Goal: Task Accomplishment & Management: Manage account settings

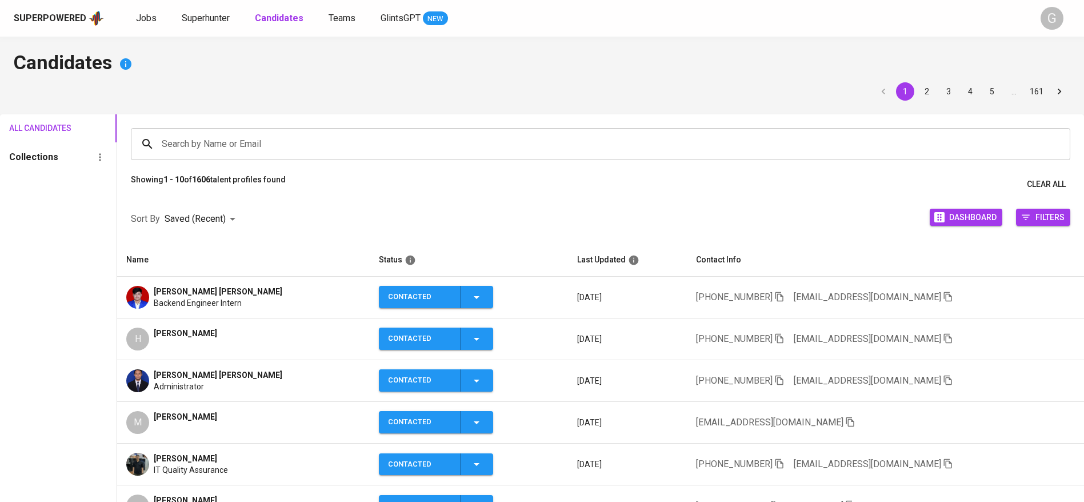
click at [37, 292] on div "All Candidates Collections" at bounding box center [58, 403] width 117 height 579
click at [214, 14] on span "Superhunter" at bounding box center [206, 18] width 48 height 11
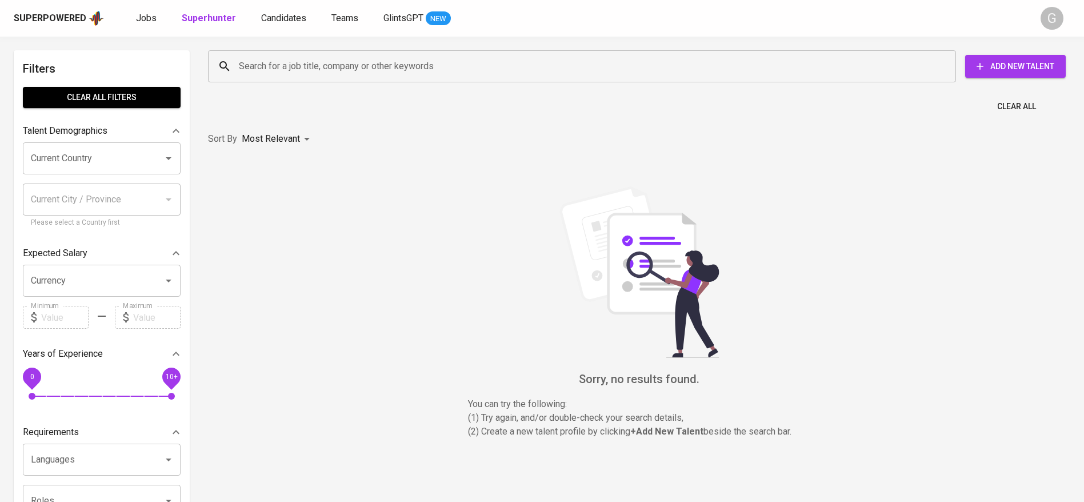
click at [279, 66] on input "Search for a job title, company or other keywords" at bounding box center [585, 66] width 698 height 22
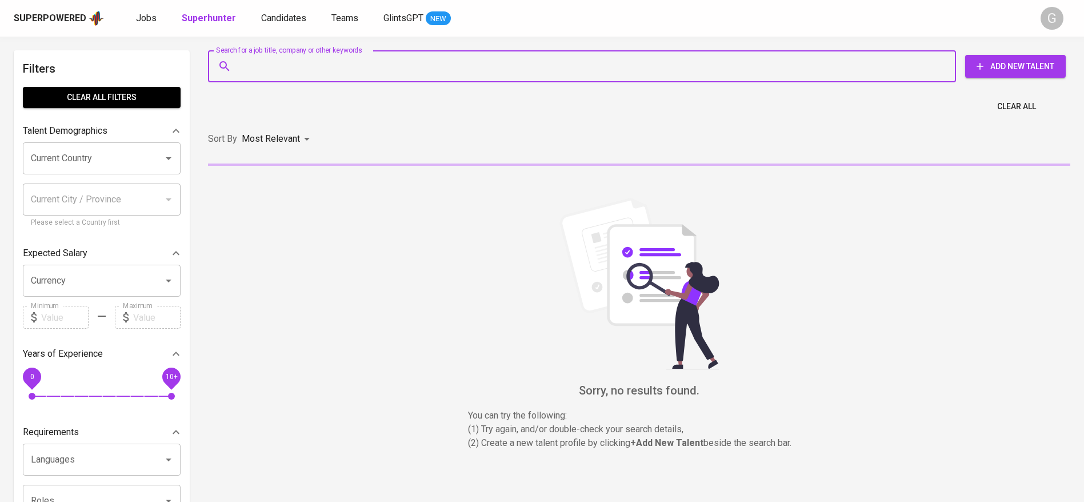
paste input "[PERSON_NAME][EMAIL_ADDRESS][DOMAIN_NAME]"
type input "[PERSON_NAME][EMAIL_ADDRESS][DOMAIN_NAME]"
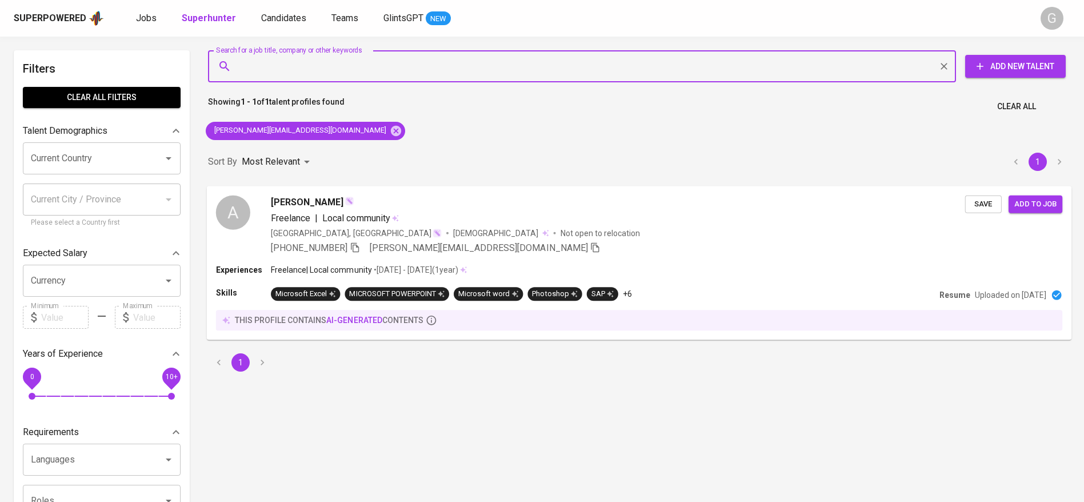
click at [596, 213] on div "Freelance | Local community" at bounding box center [618, 218] width 694 height 14
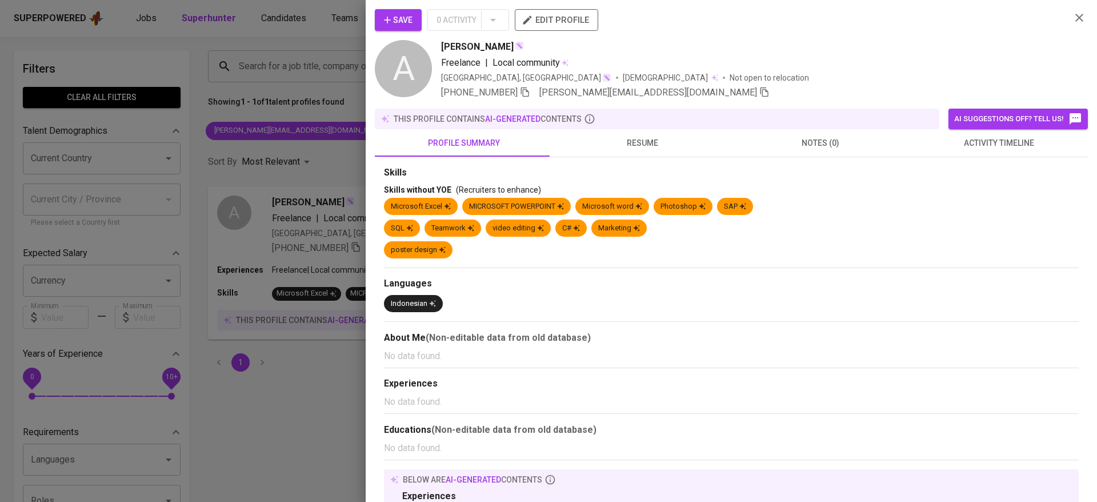
click at [275, 200] on div at bounding box center [548, 251] width 1097 height 502
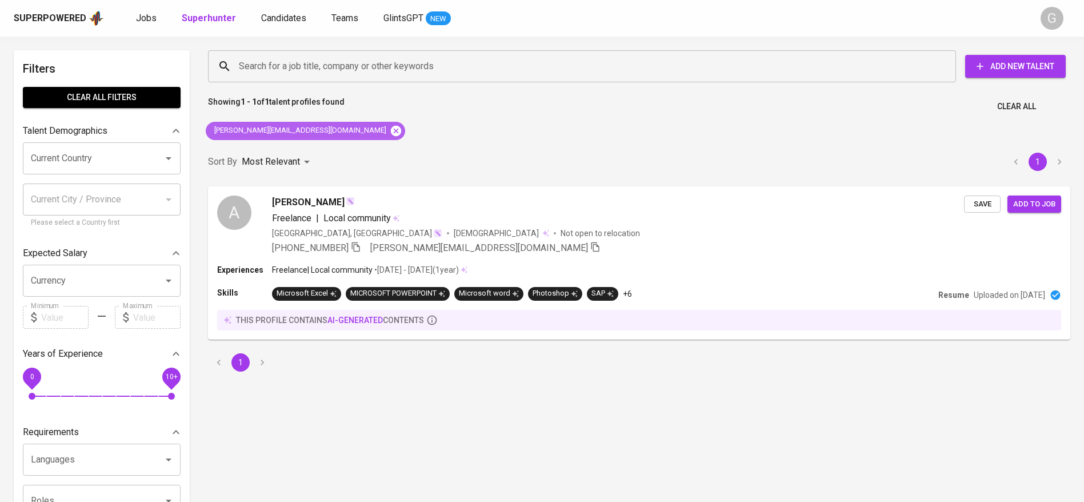
click at [390, 131] on icon at bounding box center [396, 131] width 13 height 13
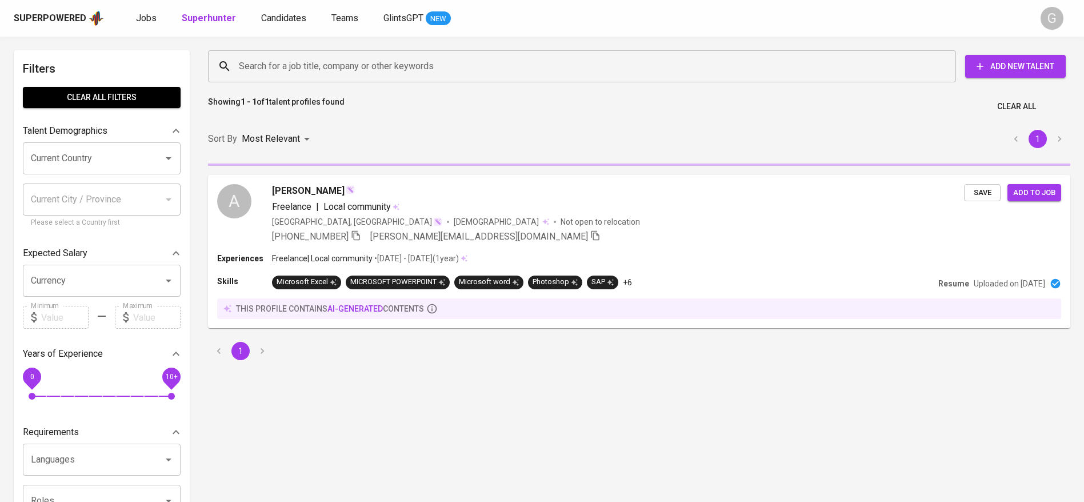
click at [358, 70] on input "Search for a job title, company or other keywords" at bounding box center [585, 66] width 698 height 22
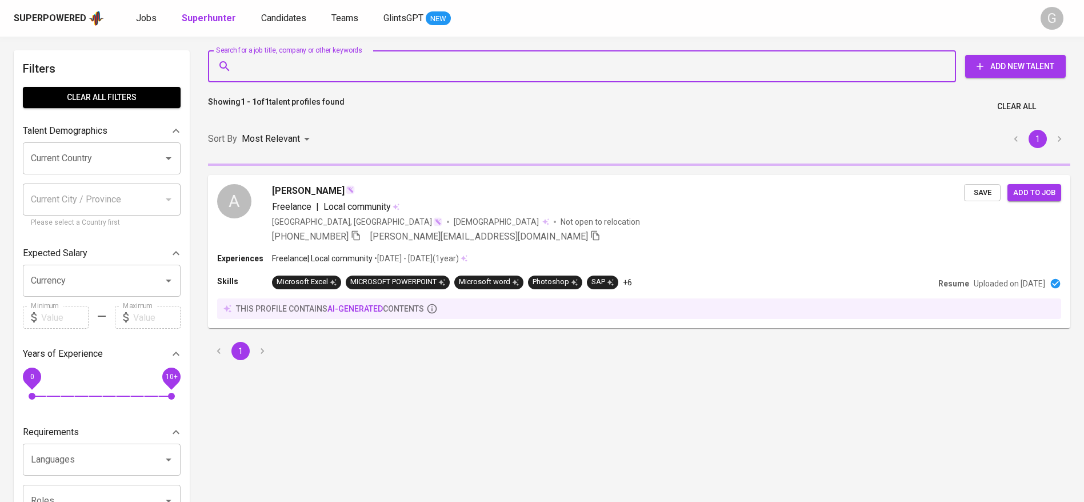
paste input "[EMAIL_ADDRESS][DOMAIN_NAME]"
type input "[EMAIL_ADDRESS][DOMAIN_NAME]"
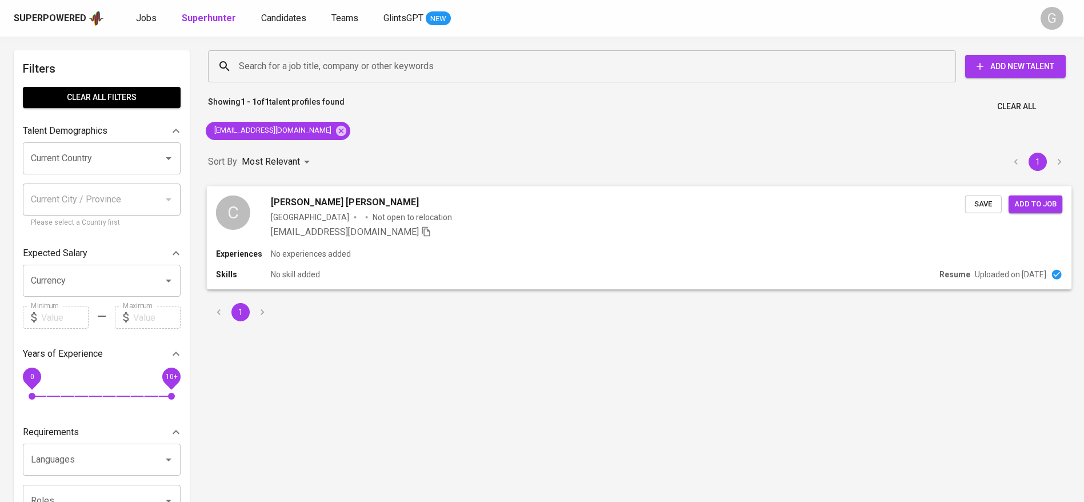
click at [783, 242] on div "[PERSON_NAME] [PERSON_NAME] Malaysia Not open to relocation [EMAIL_ADDRESS][DOM…" at bounding box center [639, 217] width 865 height 62
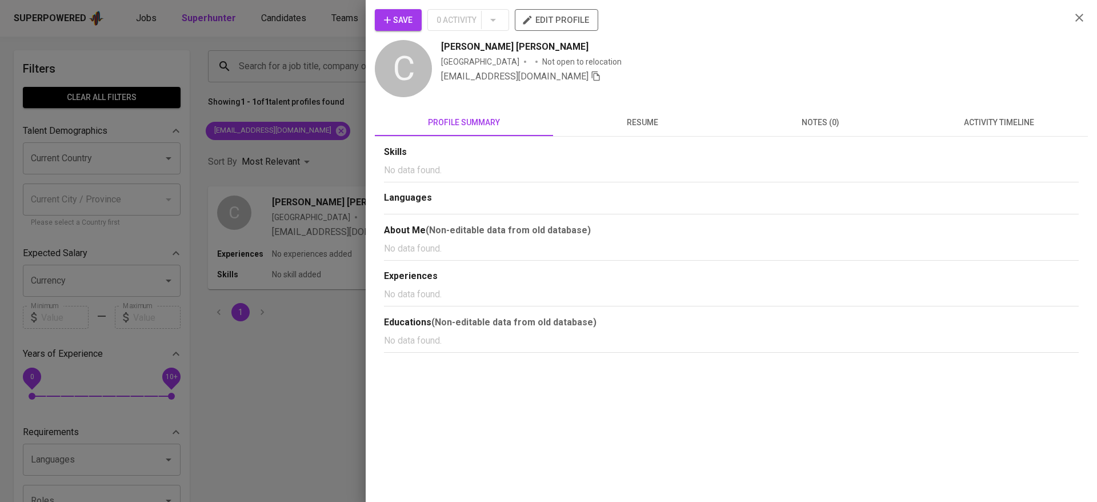
click at [396, 14] on span "Save" at bounding box center [398, 20] width 29 height 14
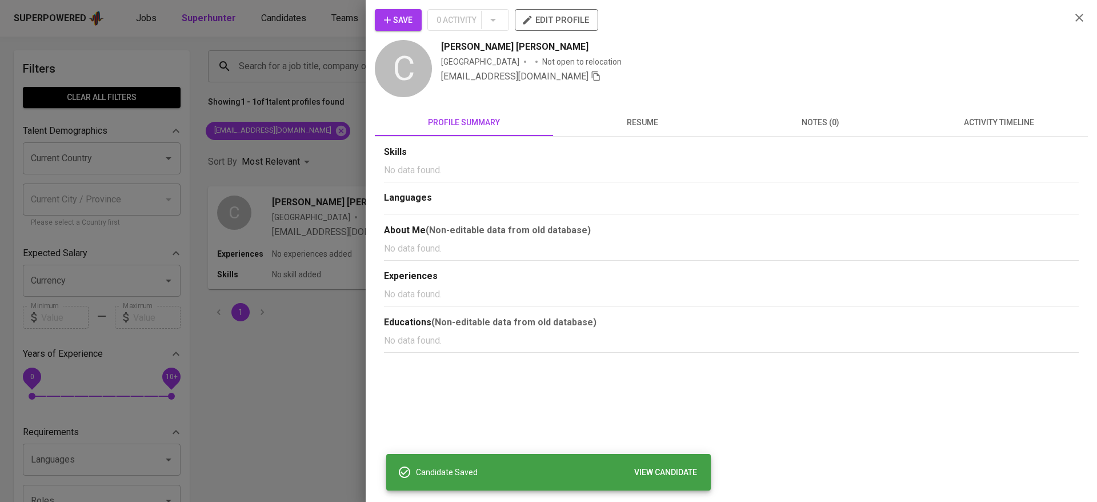
click at [1046, 120] on span "activity timeline" at bounding box center [998, 122] width 165 height 14
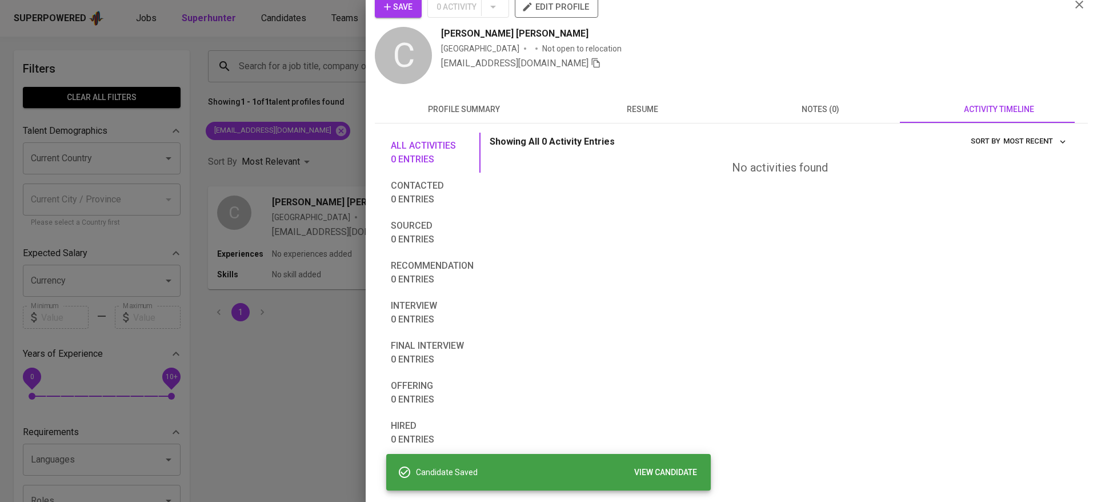
click at [326, 312] on div at bounding box center [548, 251] width 1097 height 502
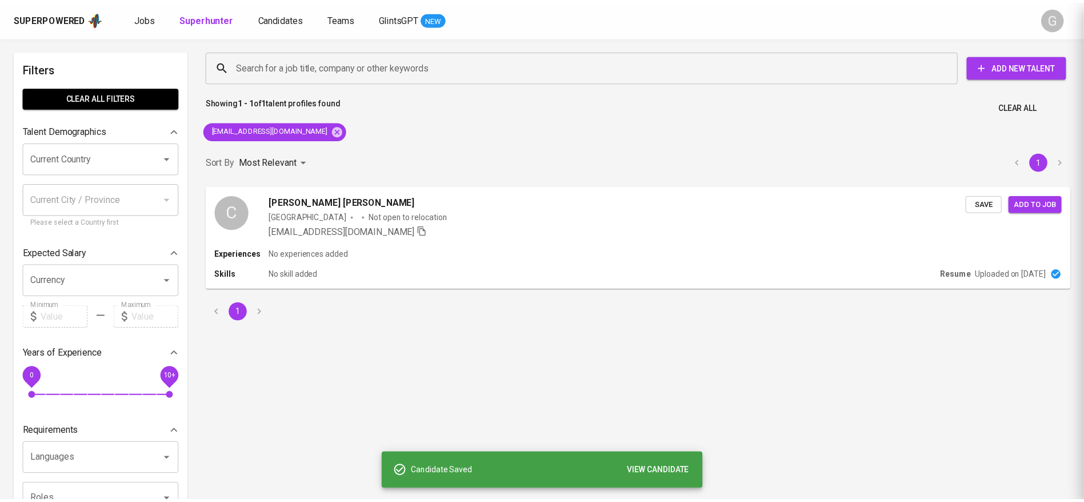
scroll to position [1, 0]
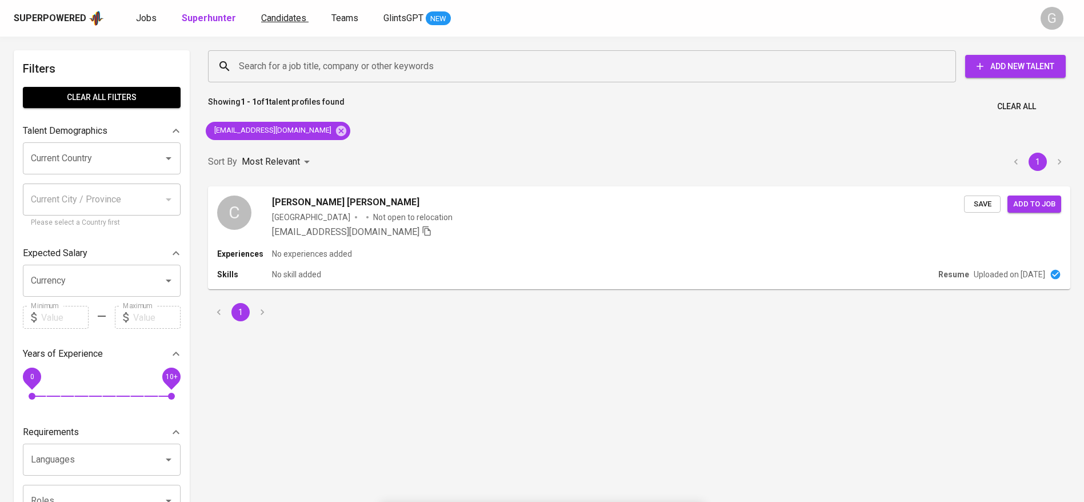
click at [293, 21] on span "Candidates" at bounding box center [283, 18] width 45 height 11
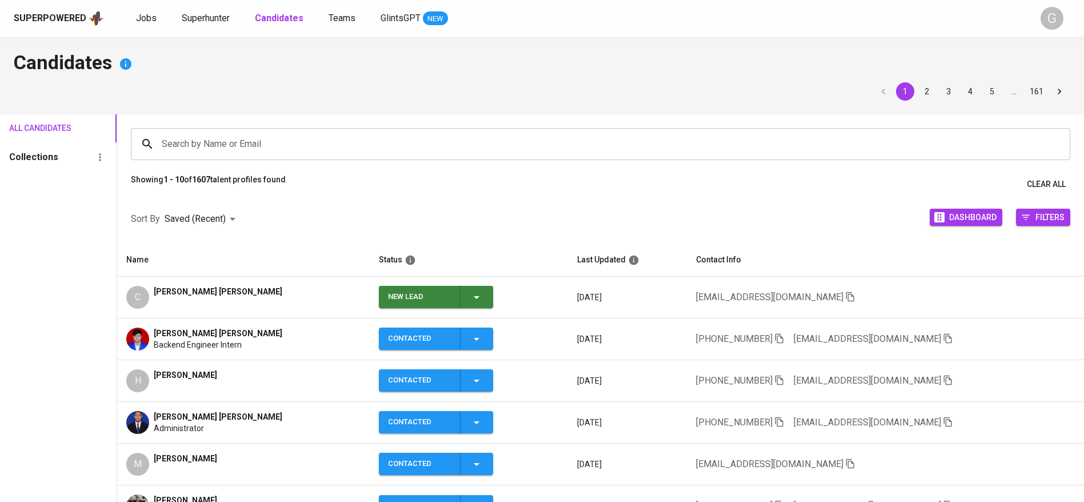
click at [470, 293] on icon "button" at bounding box center [477, 297] width 14 height 14
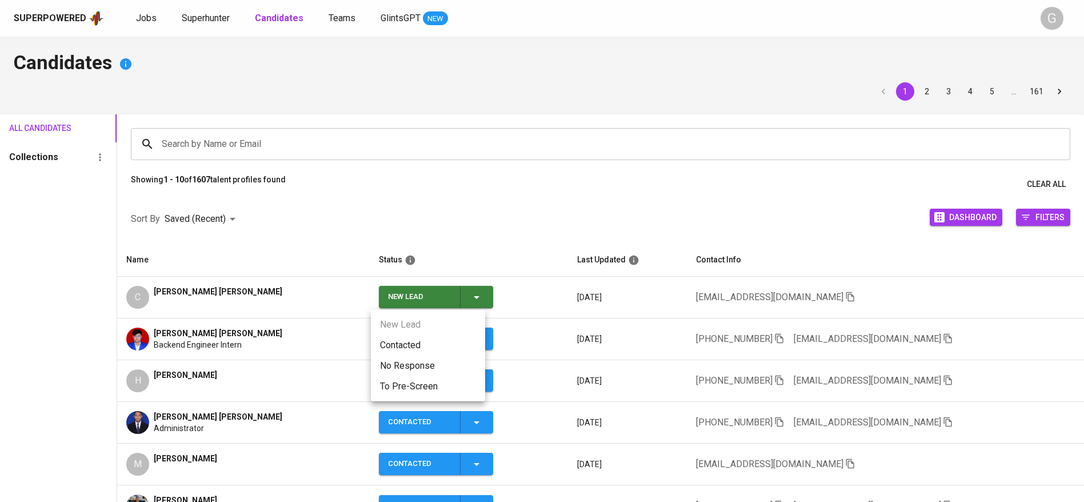
click at [448, 338] on li "Contacted" at bounding box center [428, 345] width 114 height 21
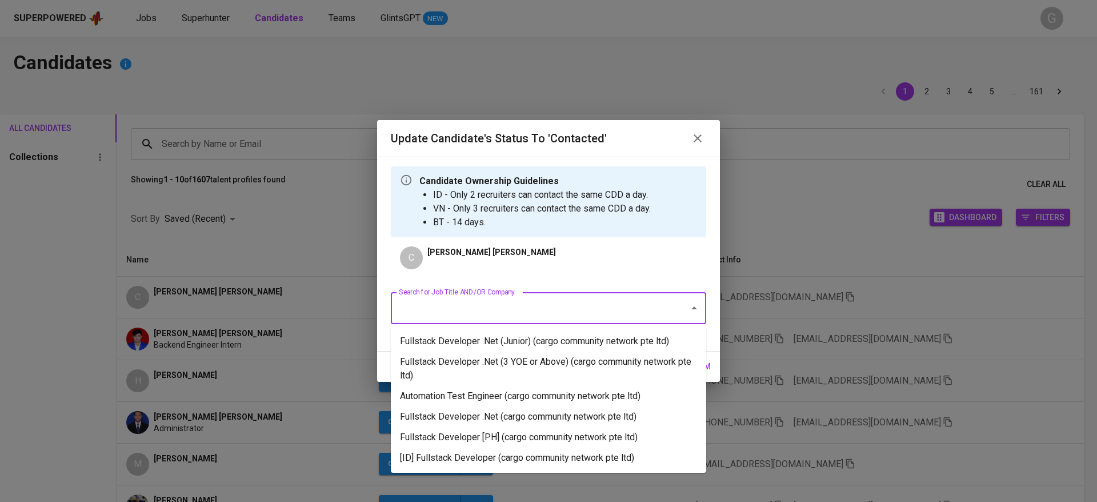
click at [584, 306] on input "Search for Job Title AND/OR Company" at bounding box center [532, 308] width 273 height 22
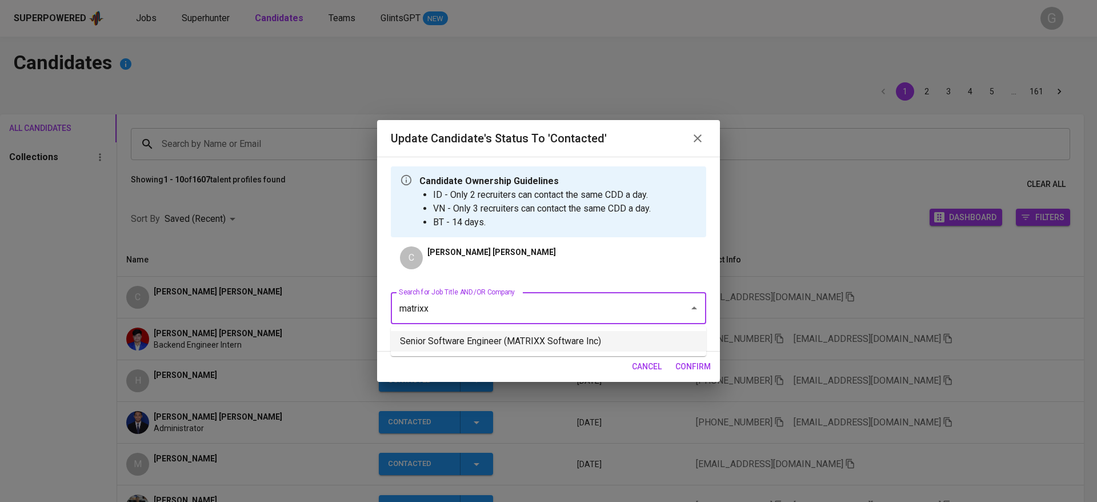
click at [576, 355] on ul "Senior Software Engineer (MATRIXX Software Inc)" at bounding box center [548, 341] width 315 height 30
click at [593, 345] on li "Senior Software Engineer (MATRIXX Software Inc)" at bounding box center [548, 341] width 315 height 21
type input "matrixx"
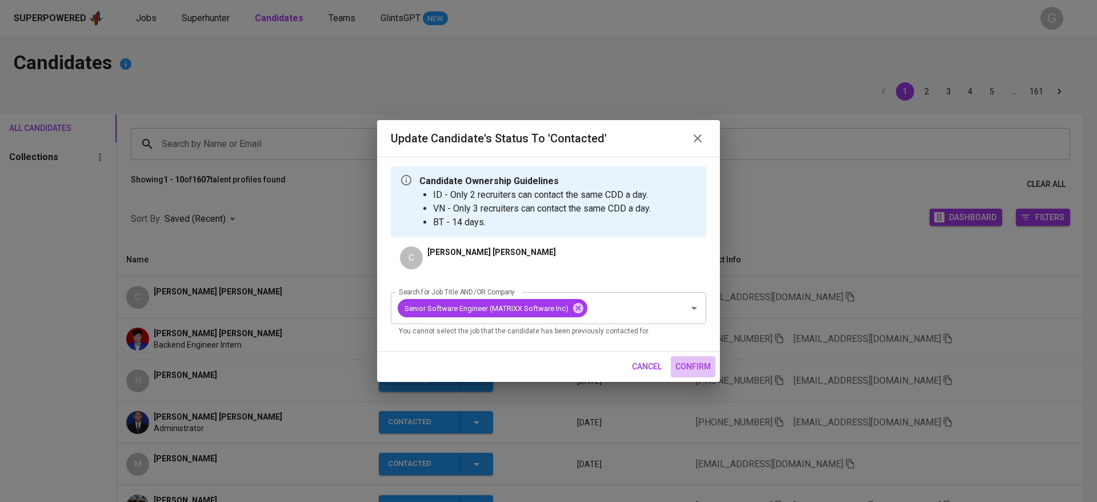
click at [695, 362] on span "confirm" at bounding box center [692, 366] width 35 height 14
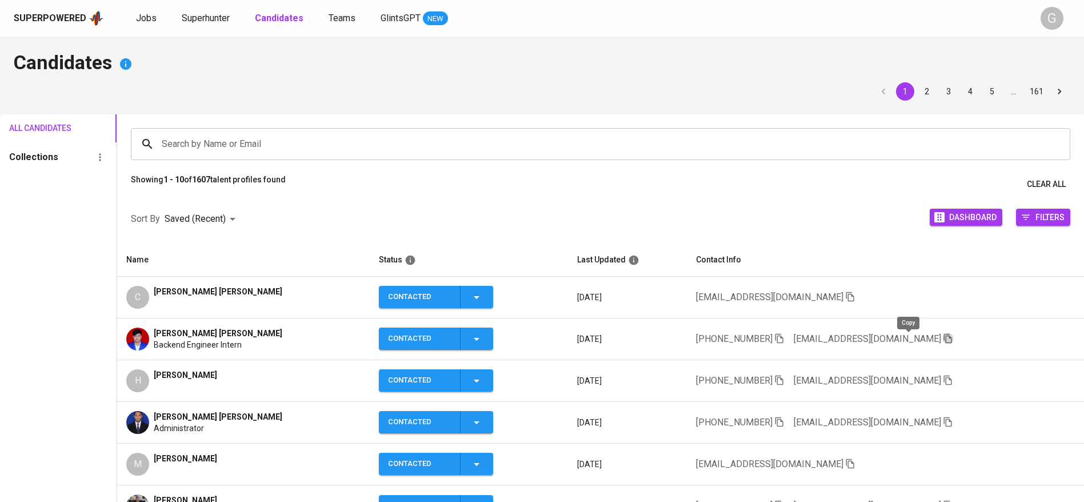
click at [943, 339] on icon "button" at bounding box center [948, 338] width 10 height 10
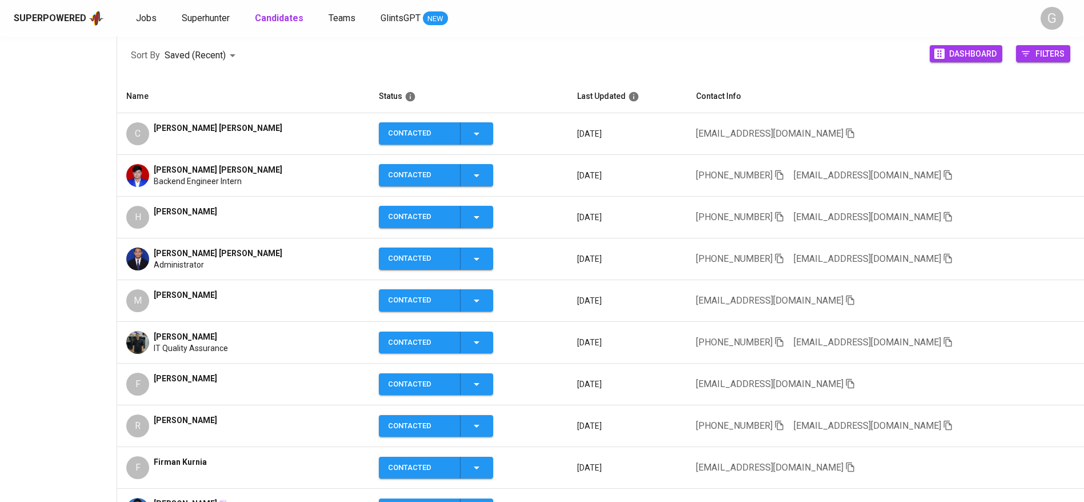
scroll to position [257, 0]
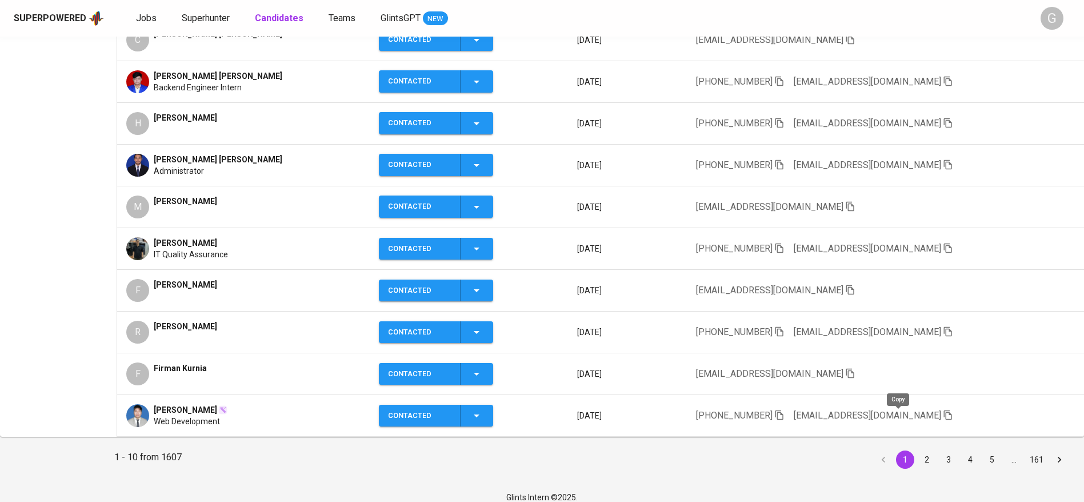
click at [944, 413] on icon "button" at bounding box center [948, 415] width 8 height 10
